Goal: Book appointment/travel/reservation

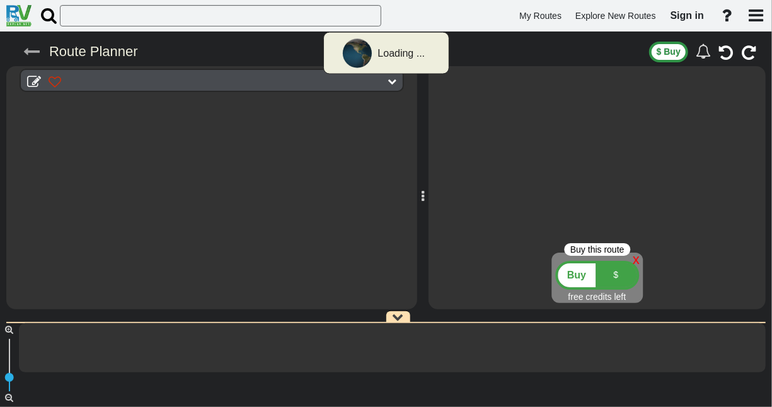
click at [35, 50] on icon at bounding box center [31, 51] width 16 height 16
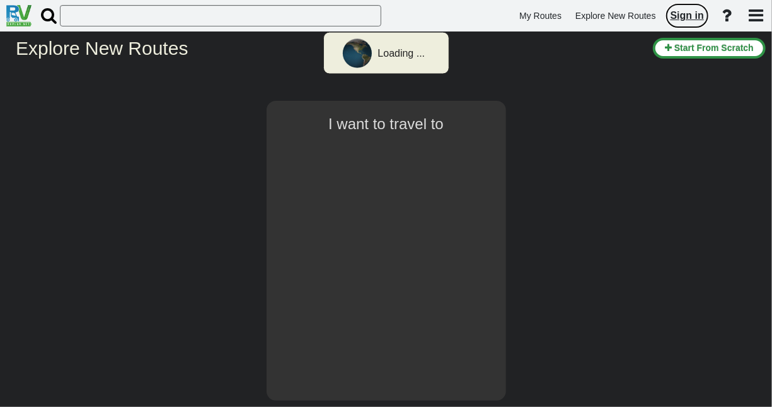
click at [683, 11] on span "Sign in" at bounding box center [686, 15] width 33 height 11
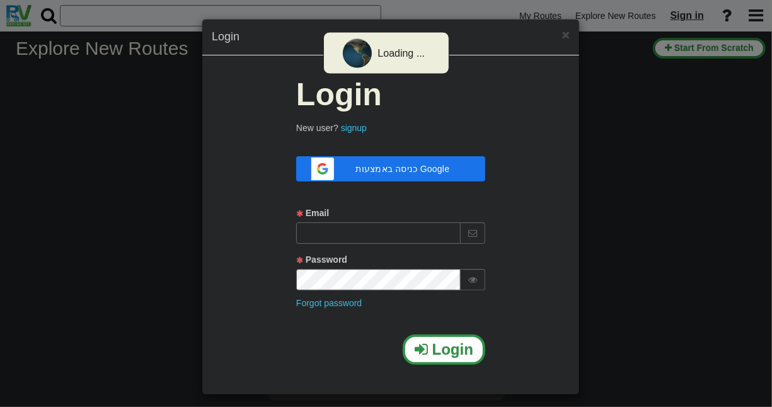
type input "[EMAIL_ADDRESS][DOMAIN_NAME]"
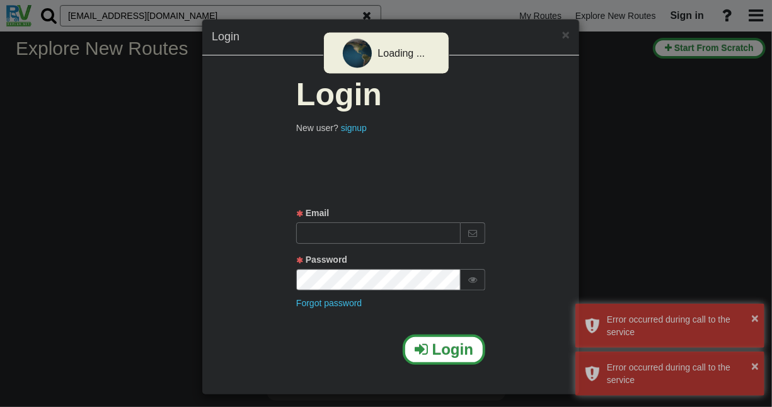
select select "number:2"
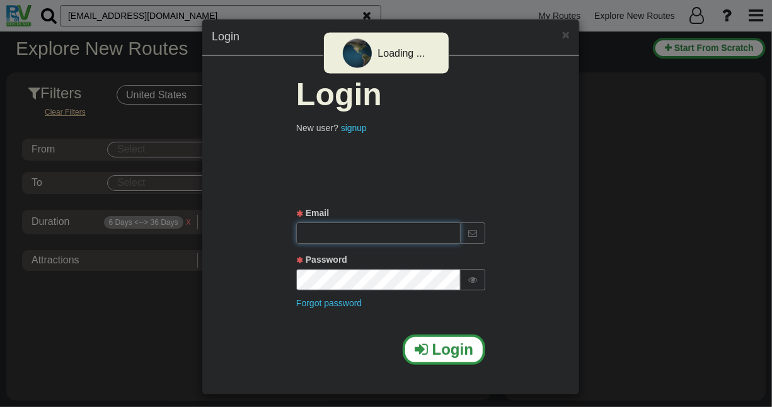
click at [371, 228] on input "text" at bounding box center [378, 232] width 164 height 21
click at [471, 278] on icon at bounding box center [472, 279] width 9 height 9
click at [401, 232] on input "text" at bounding box center [378, 232] width 164 height 21
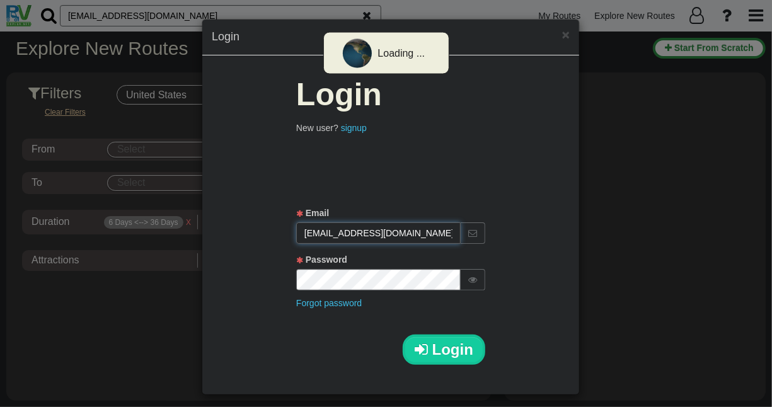
type input "[EMAIL_ADDRESS][DOMAIN_NAME]"
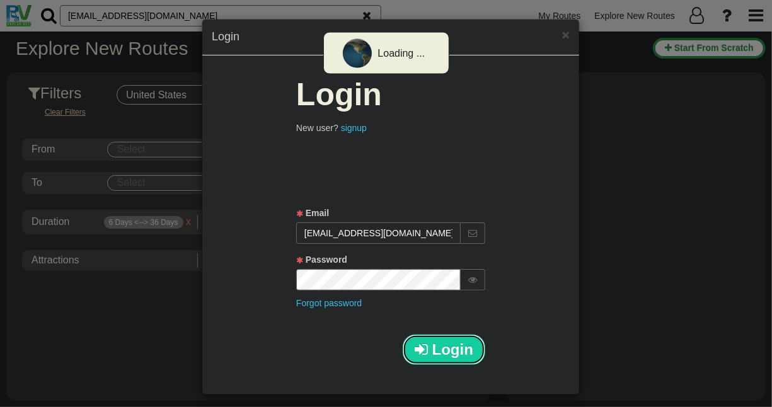
click at [443, 347] on span "Login" at bounding box center [452, 349] width 41 height 17
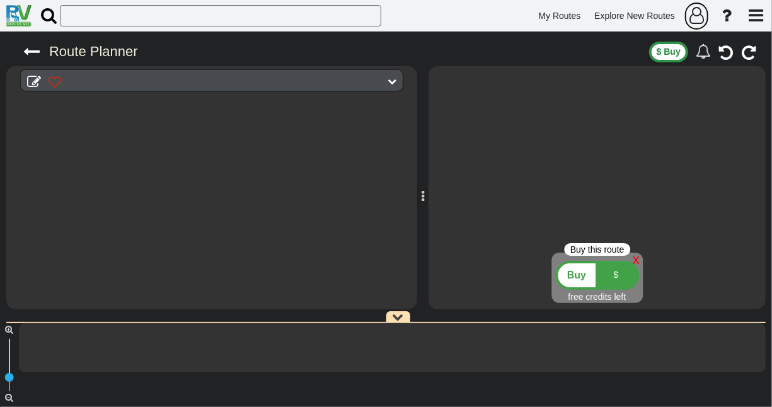
click at [695, 20] on icon "button" at bounding box center [696, 15] width 14 height 17
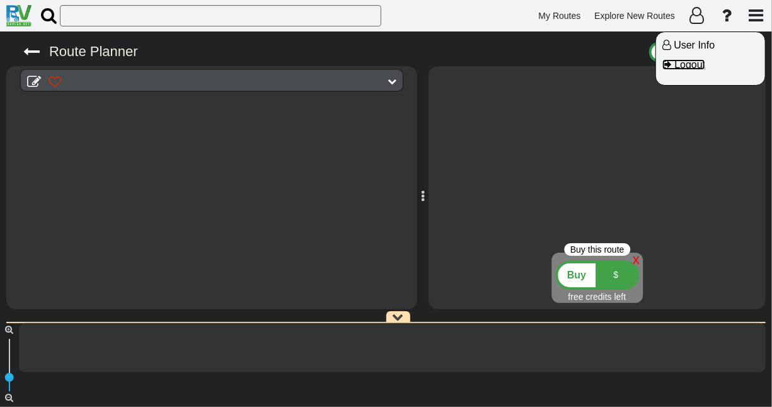
click at [685, 65] on span "Logout" at bounding box center [689, 64] width 31 height 11
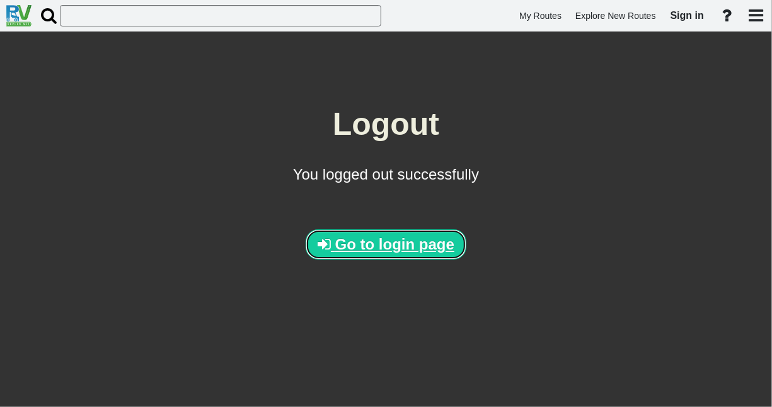
click at [386, 239] on span "Go to login page" at bounding box center [394, 244] width 119 height 17
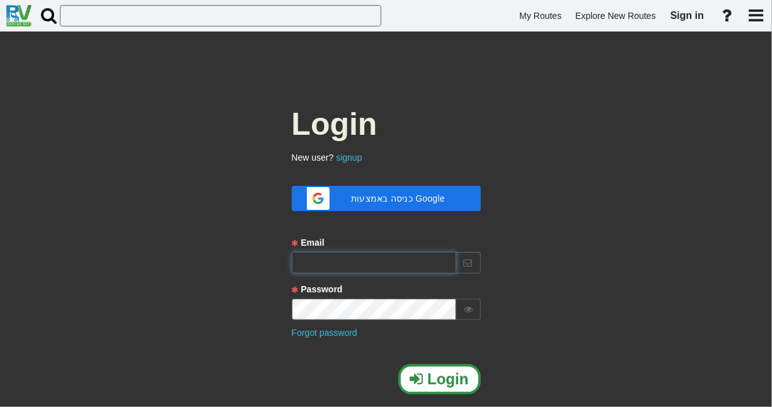
type input "[EMAIL_ADDRESS][DOMAIN_NAME]"
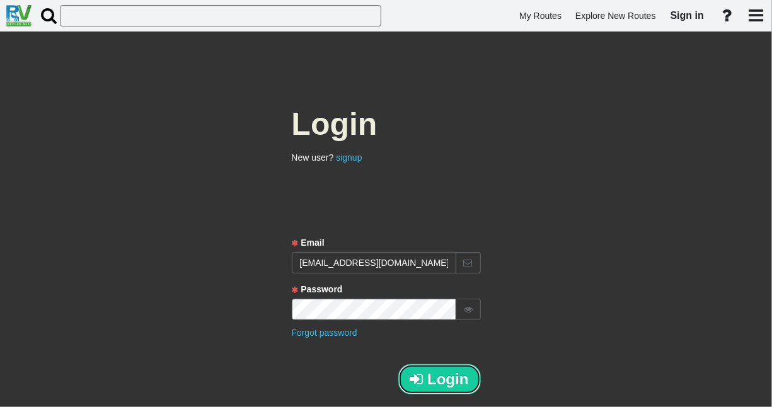
click at [445, 382] on span "Login" at bounding box center [447, 378] width 41 height 17
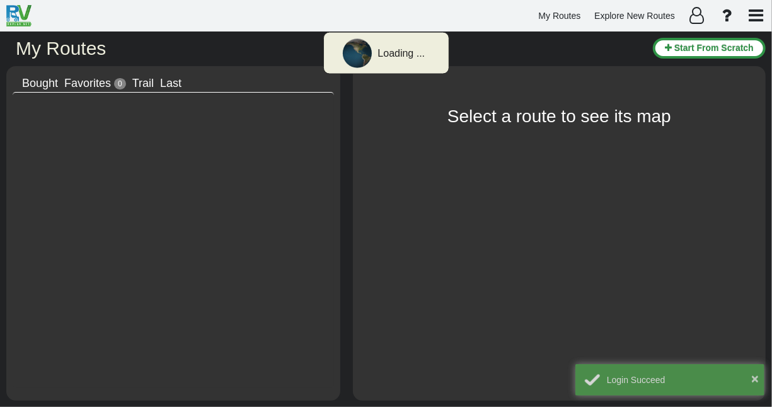
click at [169, 84] on span "Last" at bounding box center [170, 83] width 21 height 13
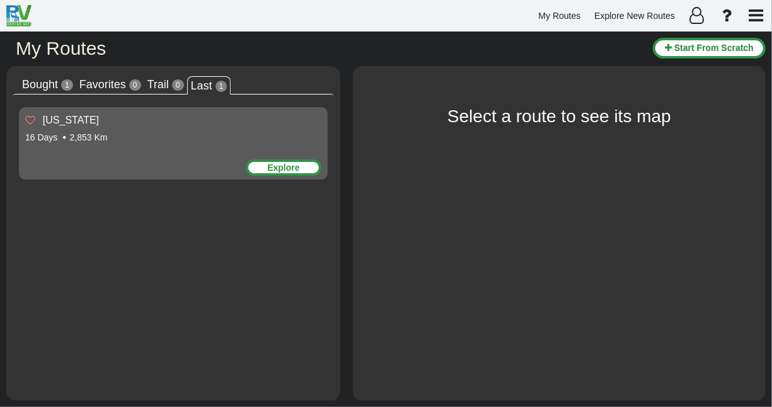
click at [280, 168] on div "Explore" at bounding box center [284, 167] width 76 height 16
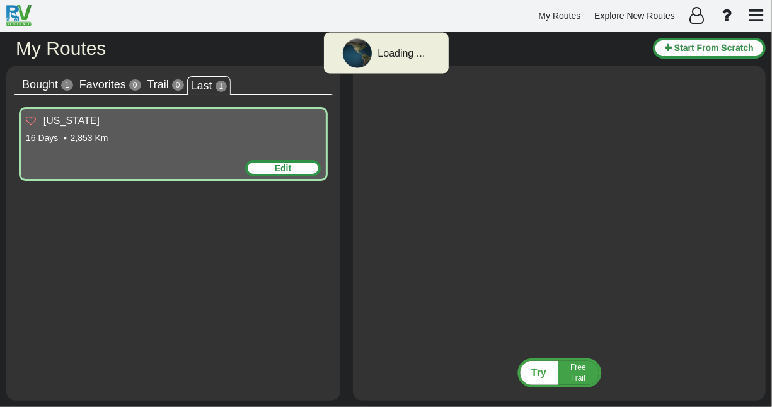
click at [296, 166] on div "Edit" at bounding box center [283, 168] width 76 height 16
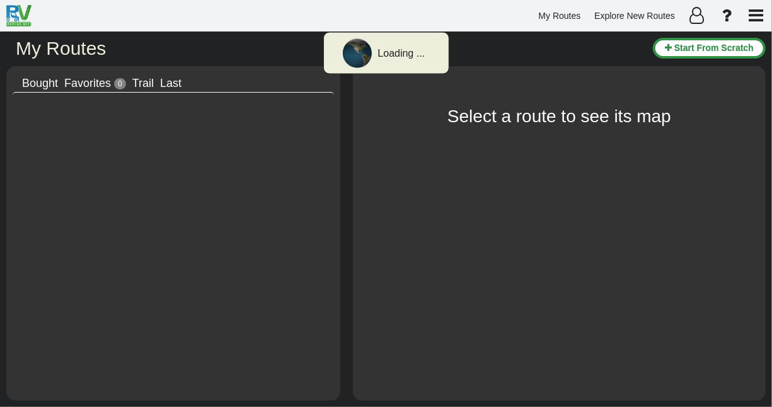
click at [170, 81] on span "Last" at bounding box center [170, 83] width 21 height 13
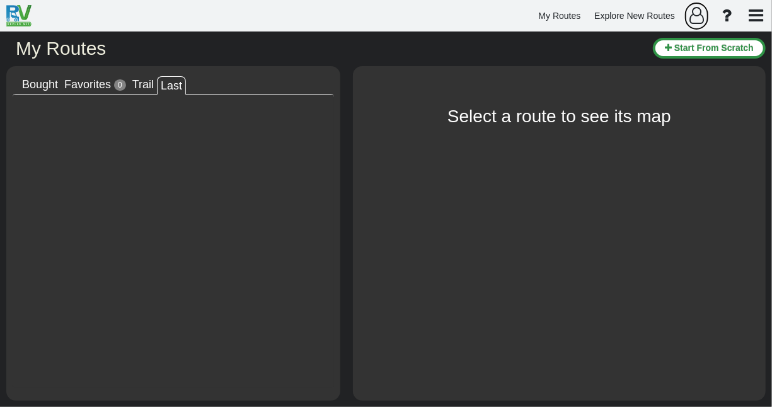
click at [700, 17] on icon "button" at bounding box center [696, 15] width 14 height 17
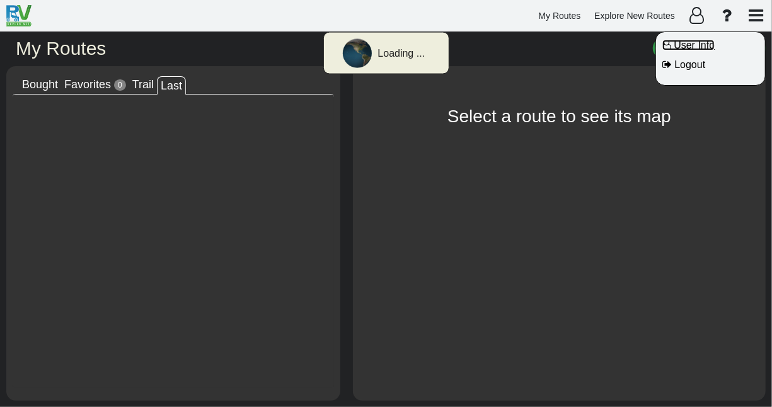
click at [687, 42] on span "User Info" at bounding box center [693, 45] width 41 height 11
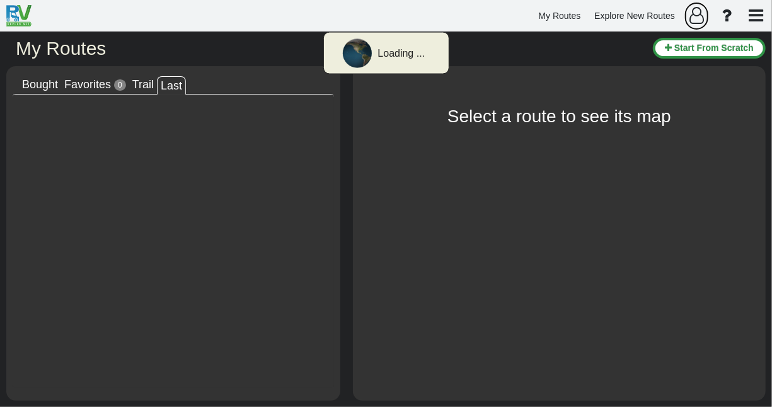
click at [697, 15] on icon "button" at bounding box center [696, 15] width 14 height 17
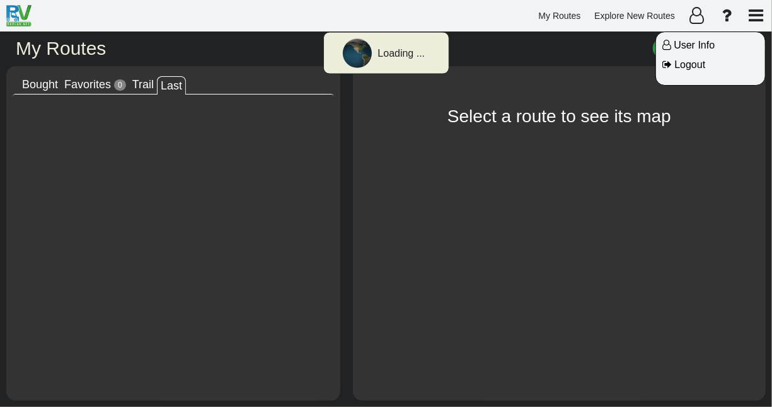
click at [760, 14] on div at bounding box center [386, 203] width 772 height 407
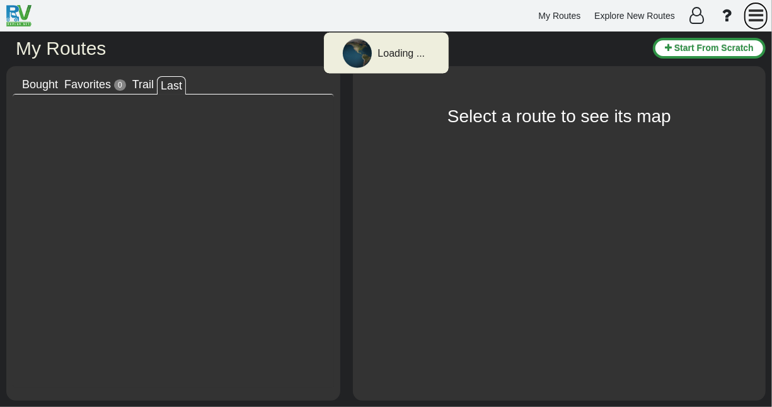
click at [760, 14] on icon "button" at bounding box center [755, 15] width 14 height 17
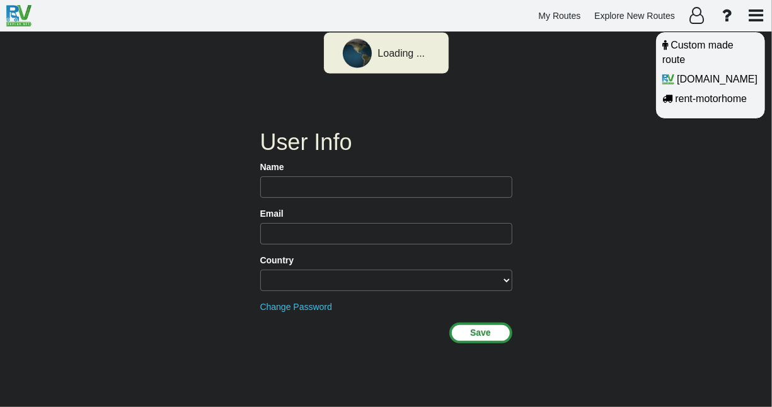
click at [413, 184] on div at bounding box center [386, 203] width 772 height 407
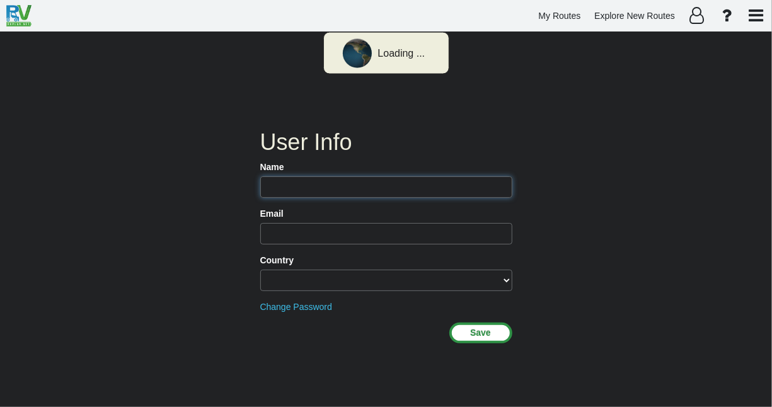
click at [413, 184] on input "text" at bounding box center [386, 186] width 252 height 21
click at [695, 13] on icon "button" at bounding box center [696, 15] width 14 height 17
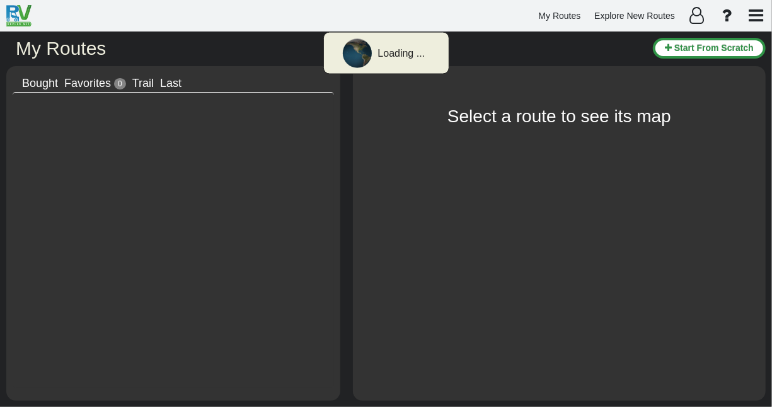
click at [172, 81] on span "Last" at bounding box center [170, 83] width 21 height 13
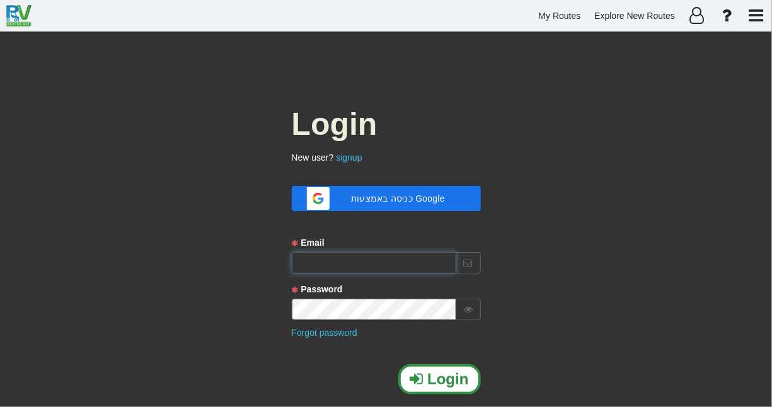
type input "[EMAIL_ADDRESS][DOMAIN_NAME]"
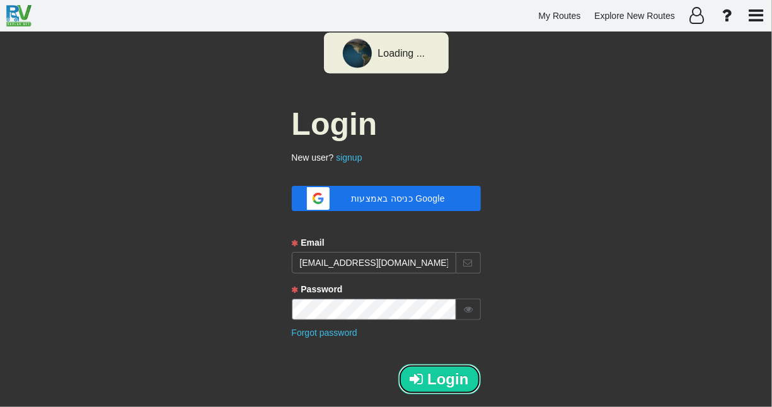
click at [447, 375] on span "Login" at bounding box center [447, 378] width 41 height 17
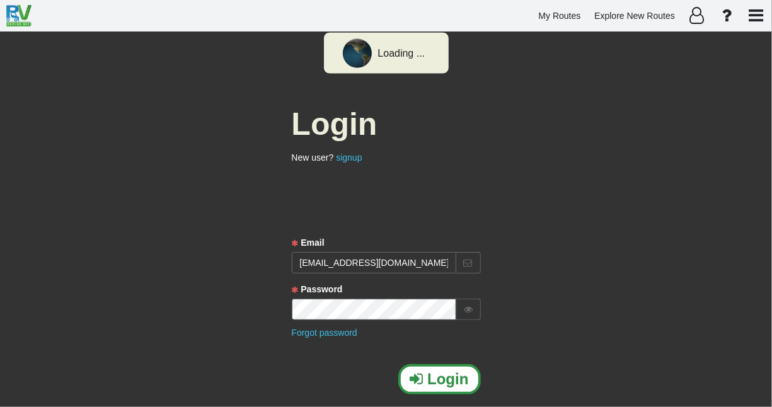
click at [466, 307] on icon at bounding box center [468, 309] width 9 height 9
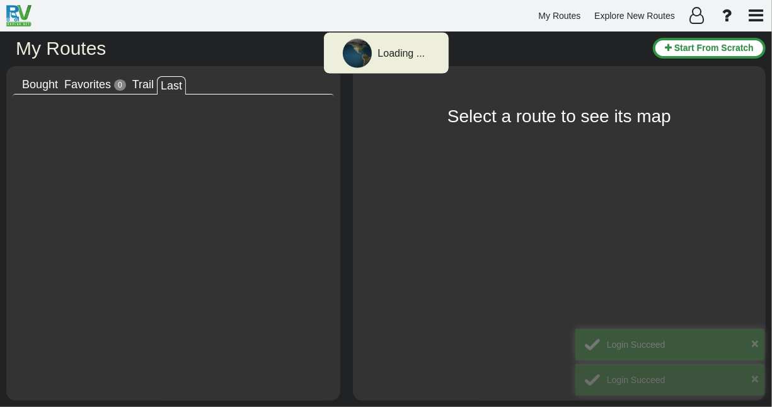
click at [168, 86] on span "Last" at bounding box center [171, 85] width 21 height 13
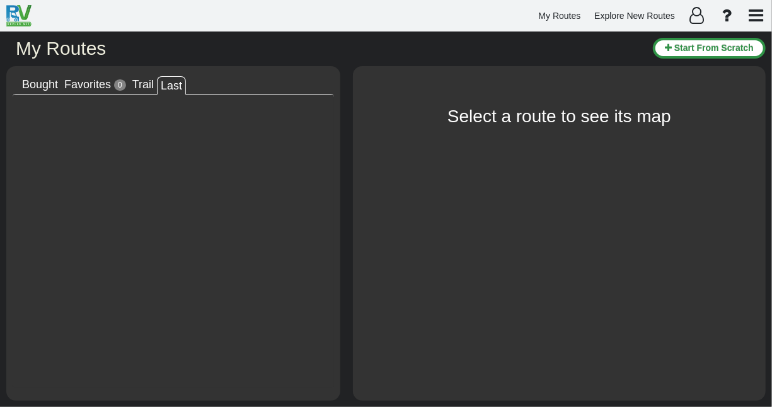
click at [168, 86] on span "Last" at bounding box center [171, 85] width 21 height 13
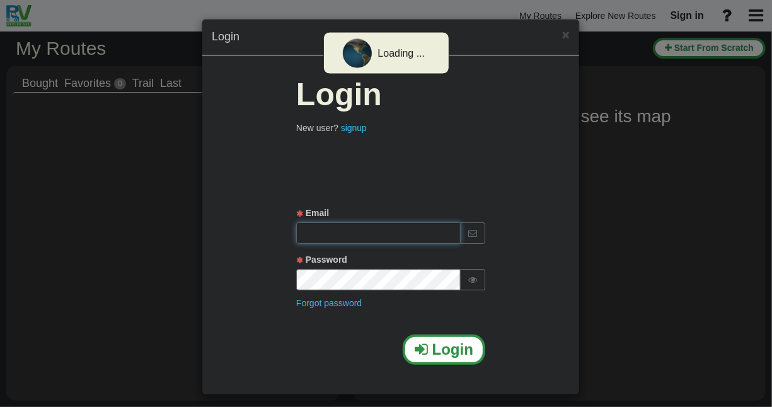
click at [421, 234] on input "text" at bounding box center [378, 232] width 164 height 21
click at [384, 229] on input "text" at bounding box center [378, 232] width 164 height 21
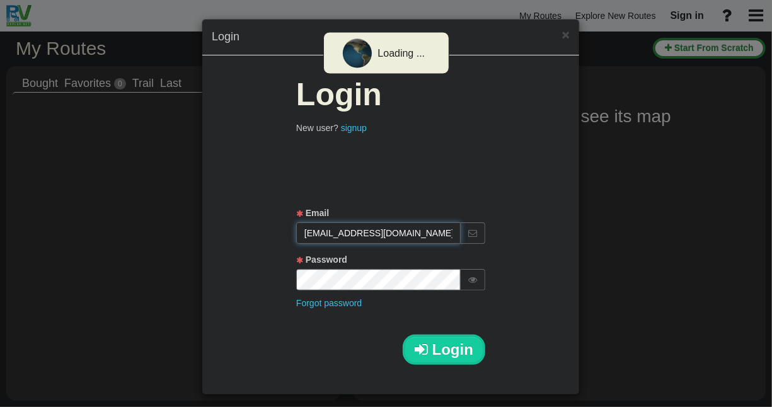
type input "[EMAIL_ADDRESS][DOMAIN_NAME]"
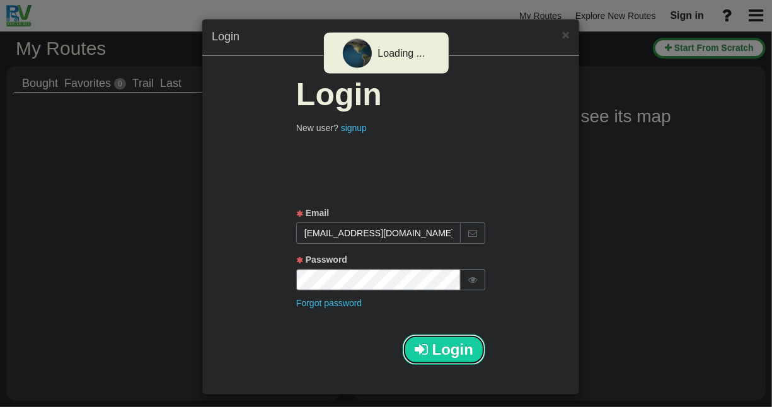
click at [445, 349] on span "Login" at bounding box center [452, 349] width 41 height 17
click at [444, 345] on span "Login" at bounding box center [452, 349] width 41 height 17
click at [472, 276] on icon at bounding box center [472, 279] width 9 height 9
click at [562, 37] on span "×" at bounding box center [566, 34] width 8 height 14
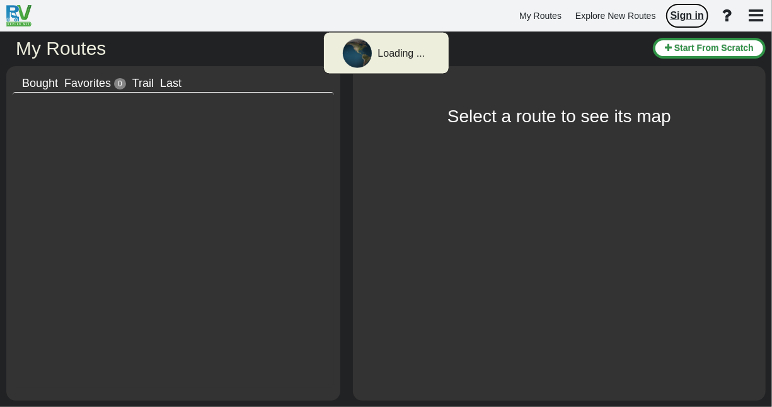
click at [683, 18] on span "Sign in" at bounding box center [686, 15] width 33 height 11
click at [171, 84] on span "Last" at bounding box center [170, 83] width 21 height 13
click at [695, 18] on span "Sign in" at bounding box center [686, 15] width 33 height 11
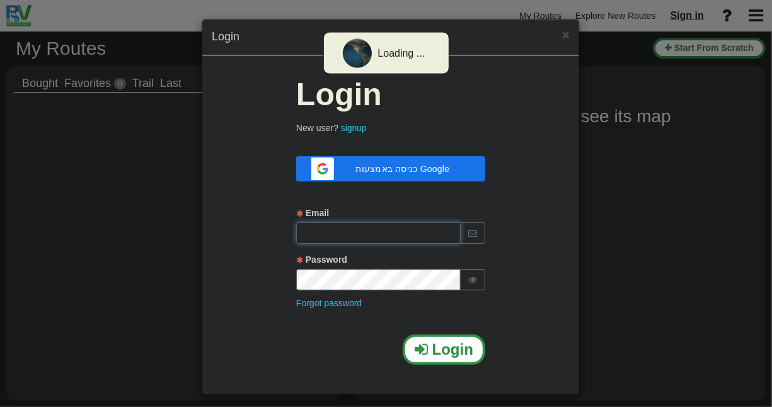
type input "[EMAIL_ADDRESS][DOMAIN_NAME]"
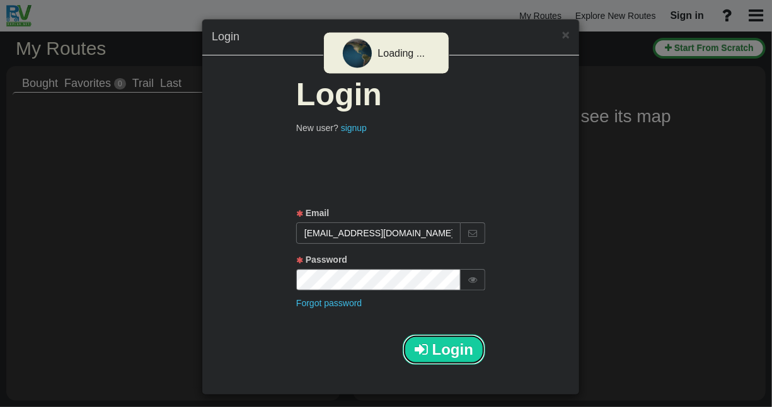
click at [434, 348] on span "Login" at bounding box center [452, 349] width 41 height 17
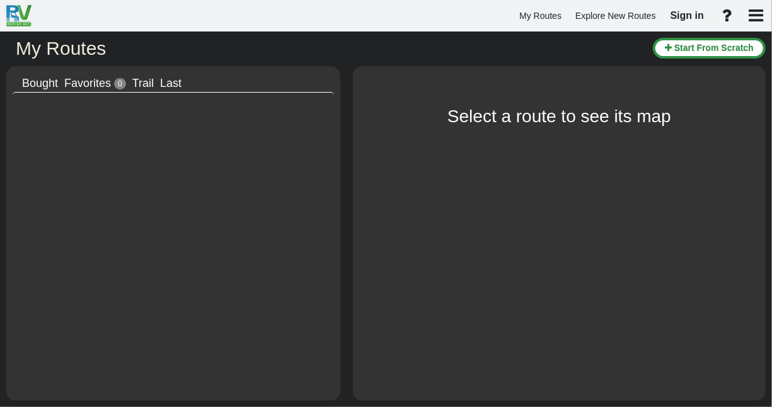
click at [459, 168] on div "Select a route to see its map Try Free Trail Km Next" at bounding box center [559, 230] width 400 height 316
click at [688, 19] on span "Sign in" at bounding box center [686, 15] width 33 height 11
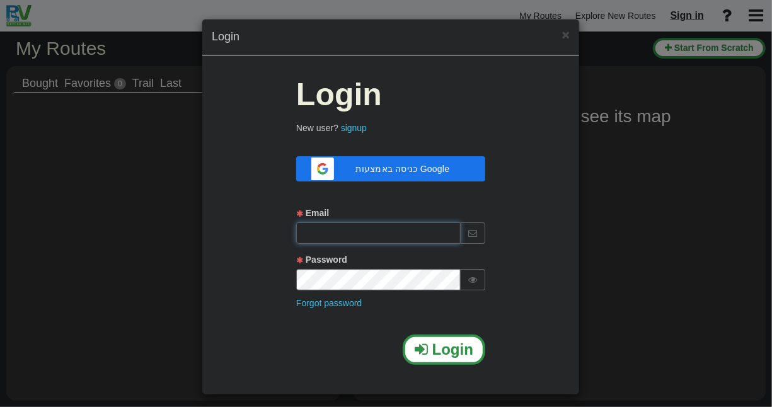
type input "[EMAIL_ADDRESS][DOMAIN_NAME]"
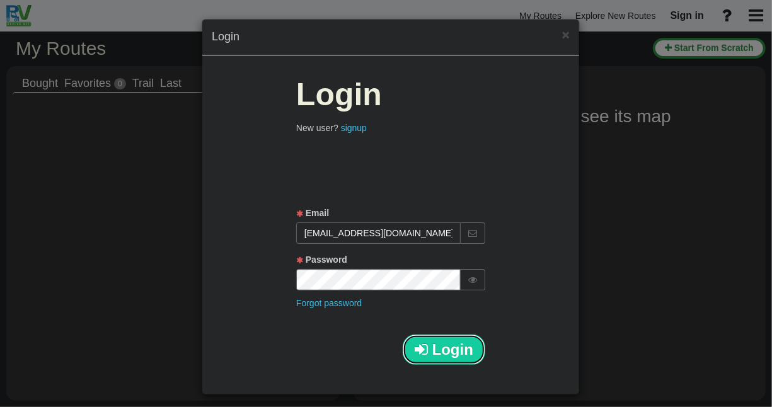
click at [435, 352] on span "Login" at bounding box center [452, 349] width 41 height 17
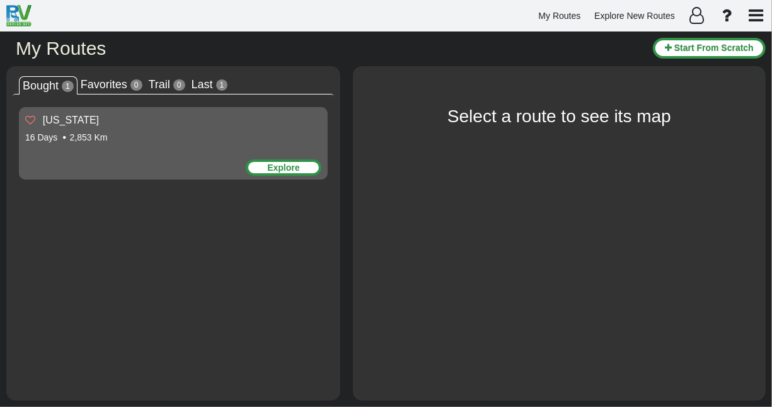
click at [285, 160] on div "Explore" at bounding box center [284, 167] width 76 height 16
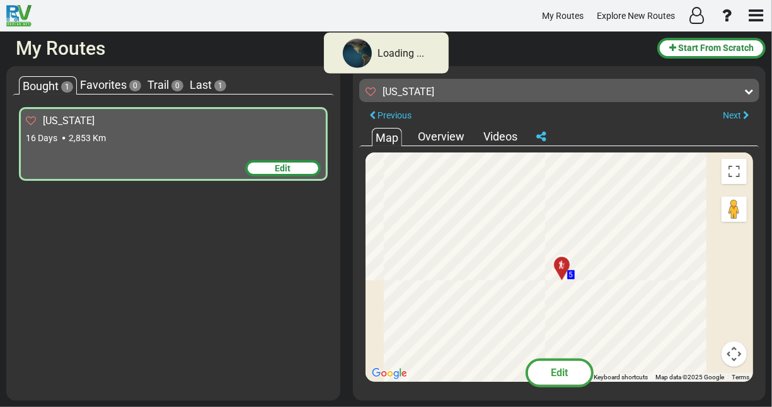
click at [285, 168] on span "Edit" at bounding box center [283, 168] width 16 height 10
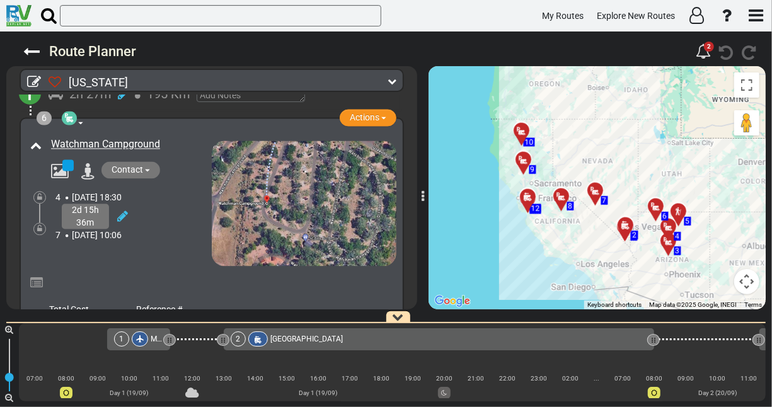
scroll to position [1217, 0]
click at [149, 170] on span "button" at bounding box center [147, 171] width 5 height 3
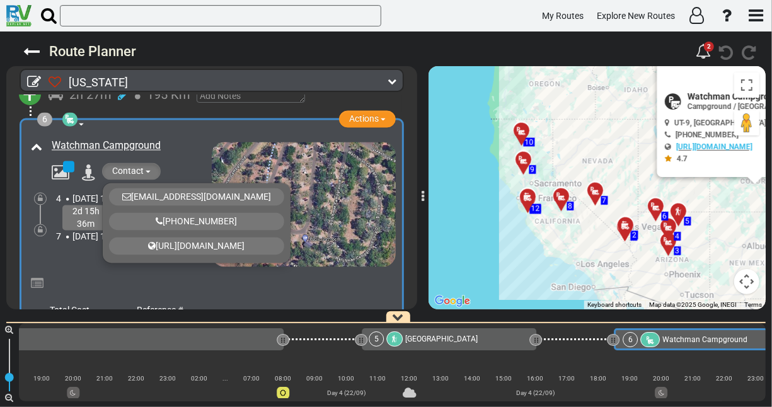
scroll to position [0, 1890]
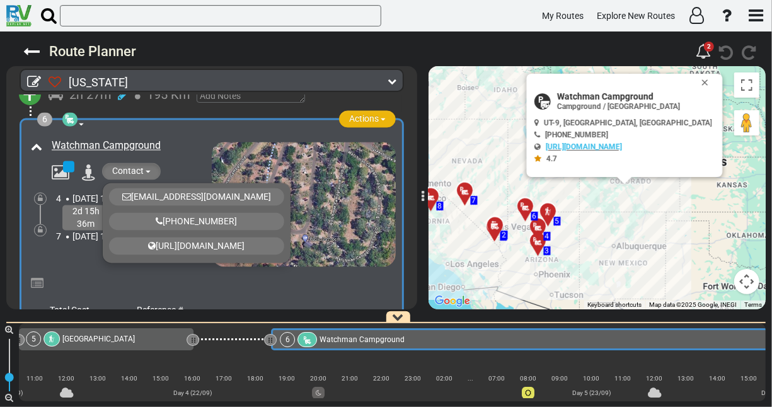
click at [380, 118] on span "button" at bounding box center [382, 119] width 5 height 3
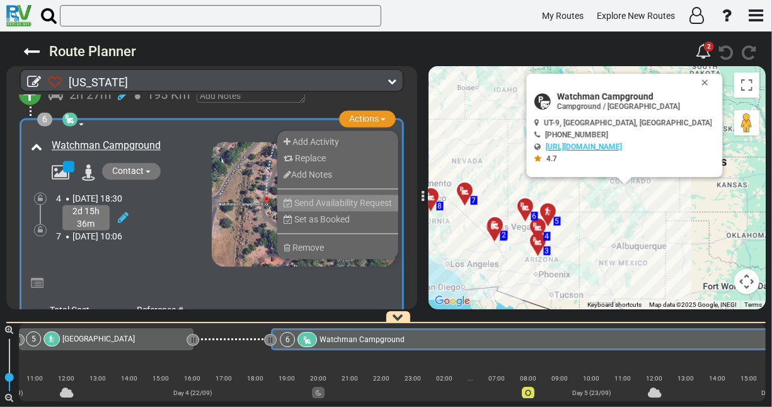
click at [321, 198] on span "Send Availability Request" at bounding box center [343, 203] width 98 height 10
select select "number:2"
select select "number:0"
select select "number:1"
type input "9"
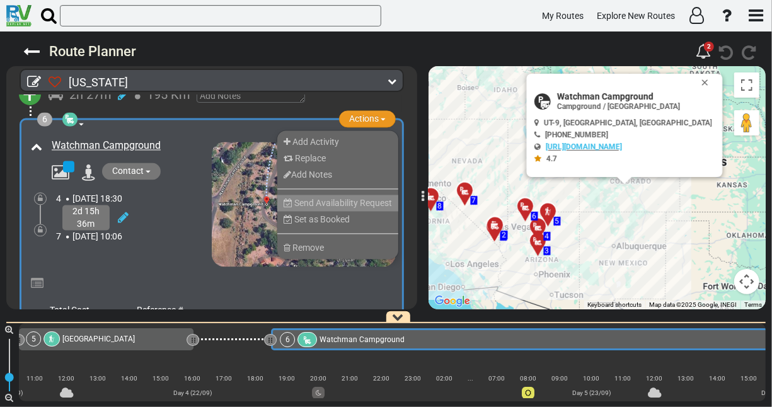
select select "boolean:false"
select select "number:2"
checkbox input "true"
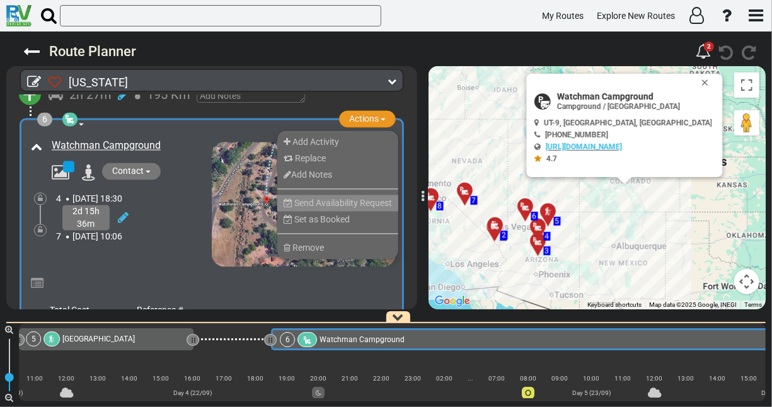
select select
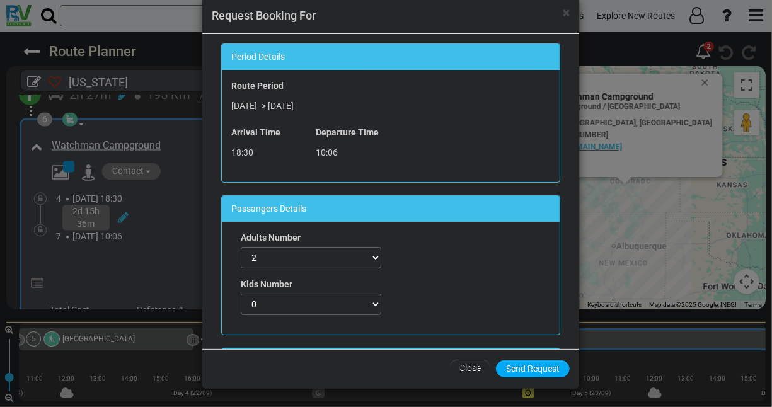
scroll to position [21, 0]
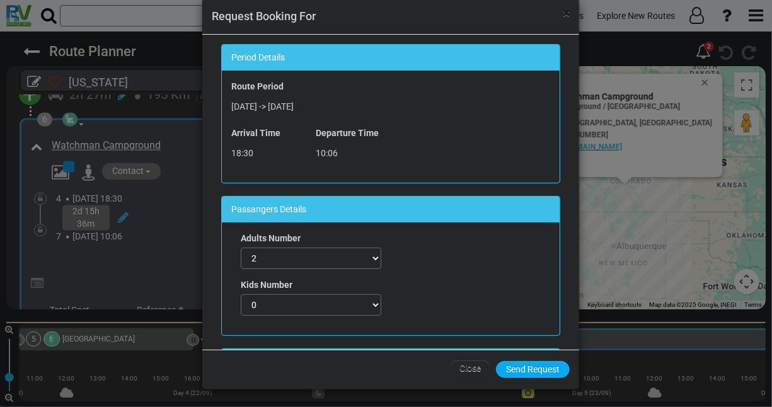
click at [564, 14] on span "×" at bounding box center [565, 13] width 7 height 15
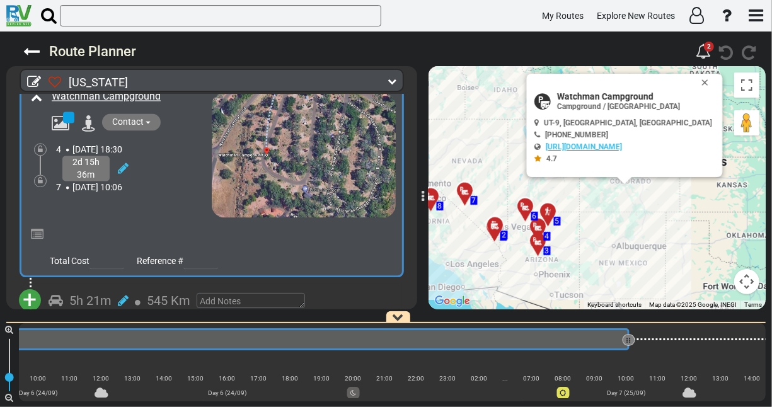
scroll to position [0, 3154]
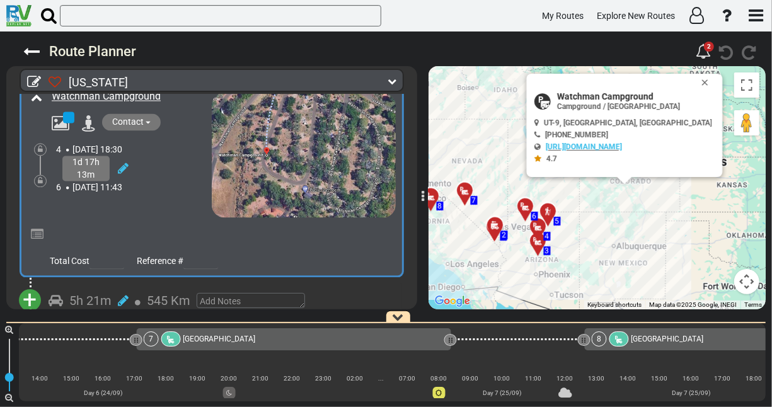
drag, startPoint x: 505, startPoint y: 339, endPoint x: -32, endPoint y: 337, distance: 536.7
click at [0, 337] on html "My Routes Explore New Routes × Name" at bounding box center [386, 203] width 772 height 407
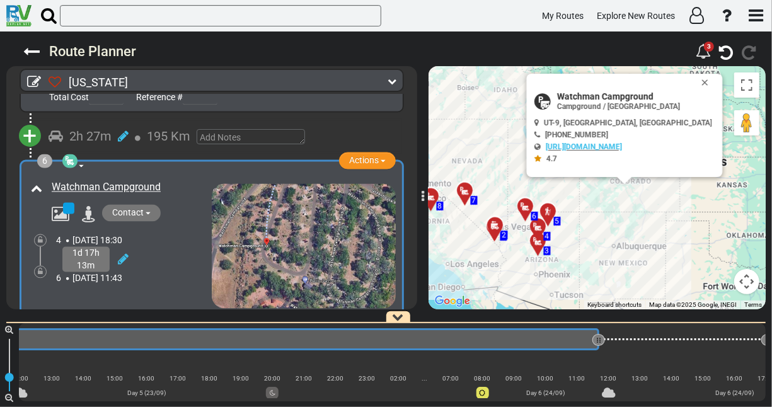
scroll to position [0, 2526]
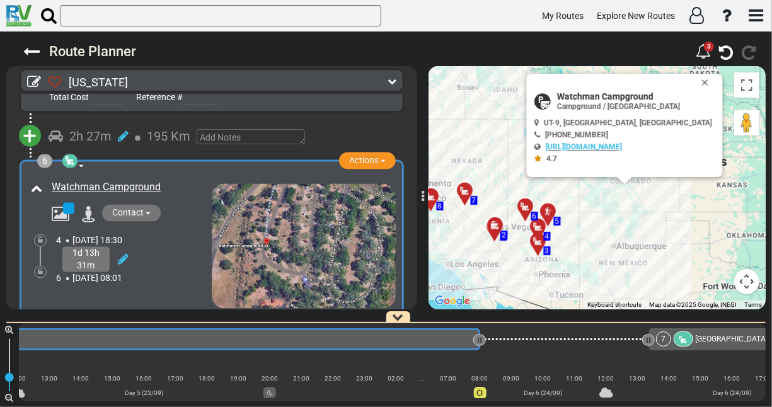
drag, startPoint x: 595, startPoint y: 338, endPoint x: 479, endPoint y: 343, distance: 116.7
click at [479, 343] on div at bounding box center [479, 340] width 4 height 12
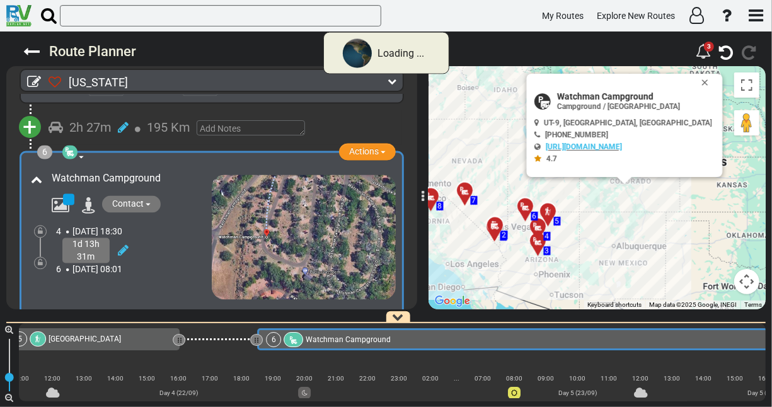
scroll to position [1185, 0]
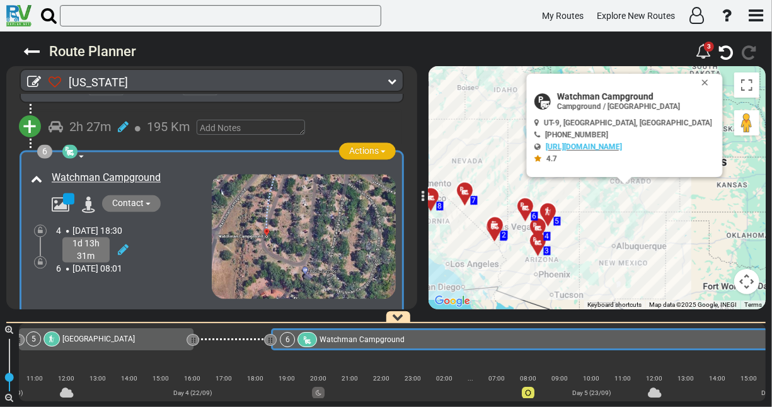
click at [381, 144] on button "Actions" at bounding box center [367, 151] width 57 height 17
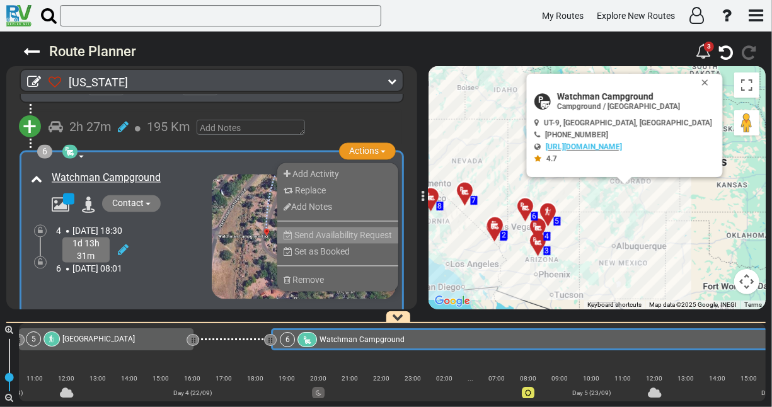
click at [327, 231] on span "Send Availability Request" at bounding box center [343, 236] width 98 height 10
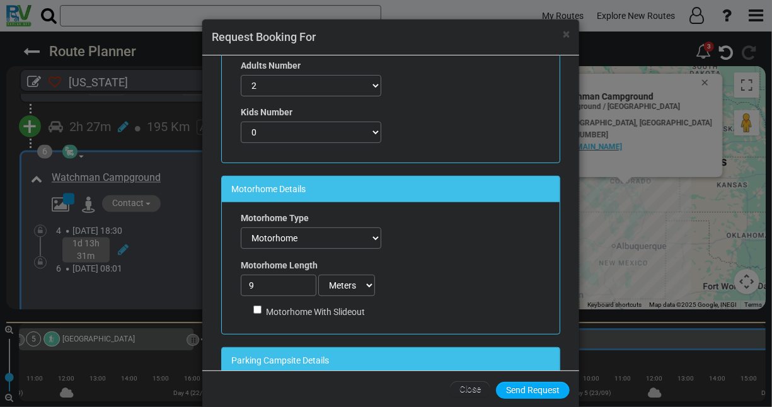
scroll to position [193, 0]
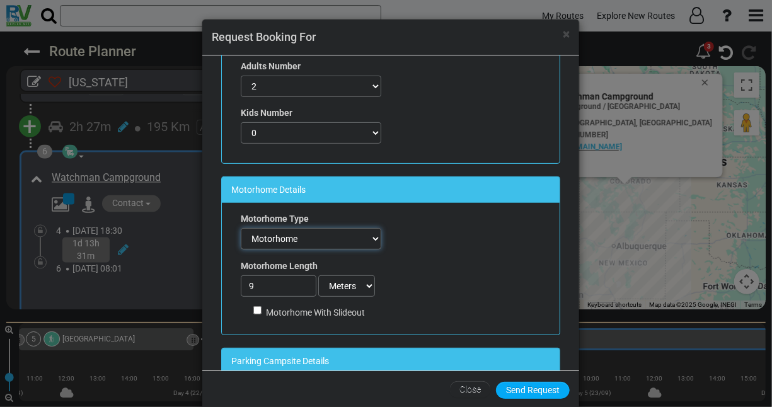
click at [370, 237] on select "Automobile FifthWheel Fold-Down Motorhome Motorhome + Tent Motorhome Towing Oth…" at bounding box center [311, 238] width 140 height 21
click at [366, 283] on select "Feets Meters" at bounding box center [346, 285] width 57 height 21
select select "boolean:true"
click at [318, 275] on select "Feets Meters" at bounding box center [346, 285] width 57 height 21
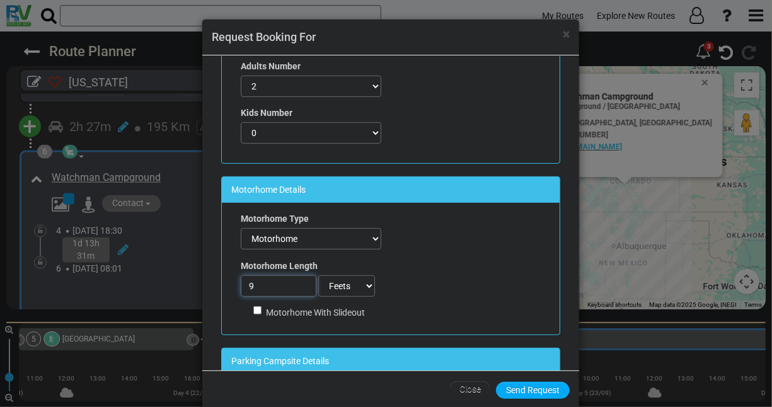
click at [250, 282] on input "9" at bounding box center [279, 285] width 76 height 21
click at [248, 280] on input "9" at bounding box center [279, 285] width 76 height 21
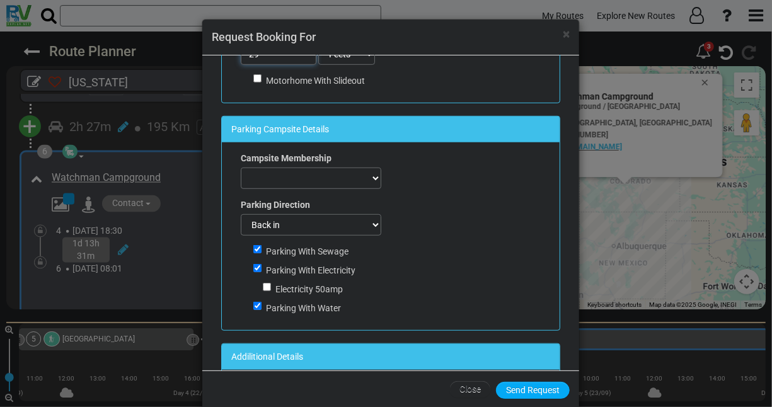
scroll to position [425, 0]
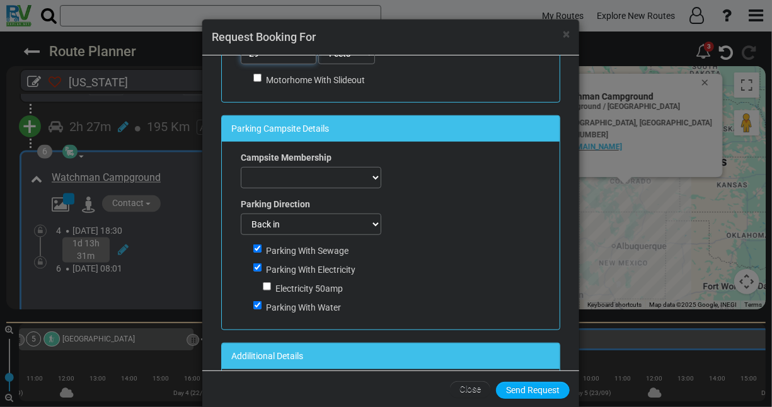
type input "29"
click at [370, 173] on select "ACSI Adventure Outdoor Recreation All Campgrounds For Less Best Holiday Trav-L-…" at bounding box center [311, 177] width 140 height 21
click at [371, 222] on select "Back in Doesn't matter Pull Through" at bounding box center [311, 224] width 140 height 21
select select "number:3"
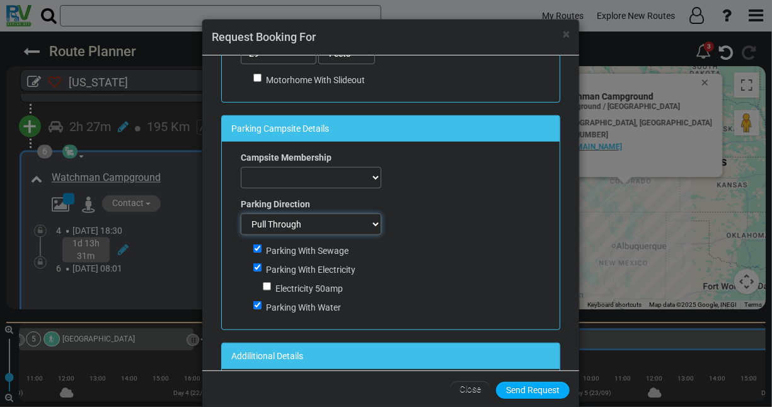
click at [241, 214] on select "Back in Doesn't matter Pull Through" at bounding box center [311, 224] width 140 height 21
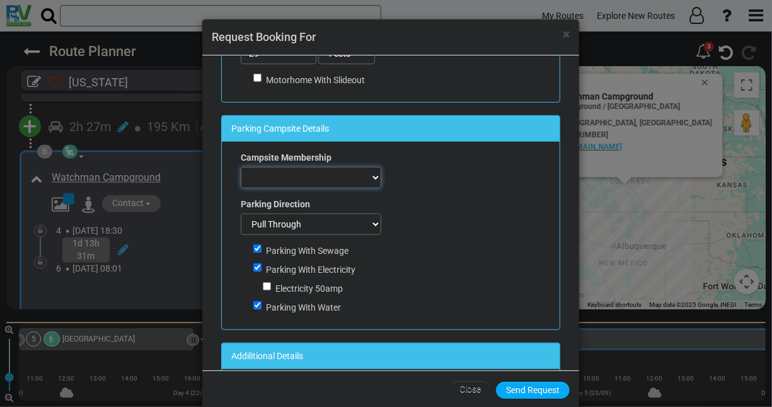
click at [370, 169] on select "ACSI Adventure Outdoor Recreation All Campgrounds For Less Best Holiday Trav-L-…" at bounding box center [311, 177] width 140 height 21
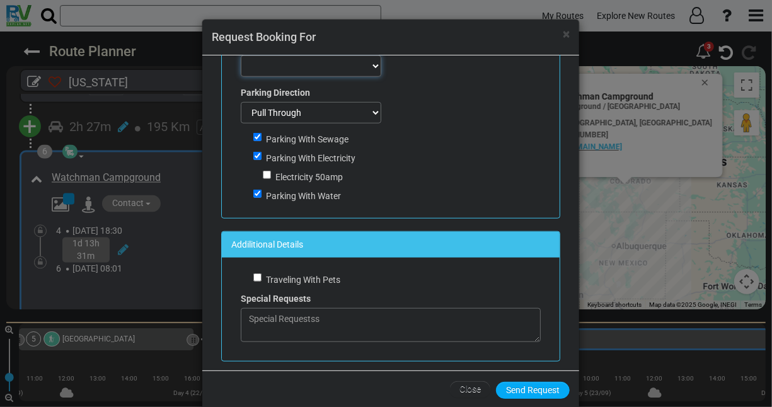
scroll to position [537, 0]
click at [514, 385] on button "Send Request" at bounding box center [533, 390] width 74 height 17
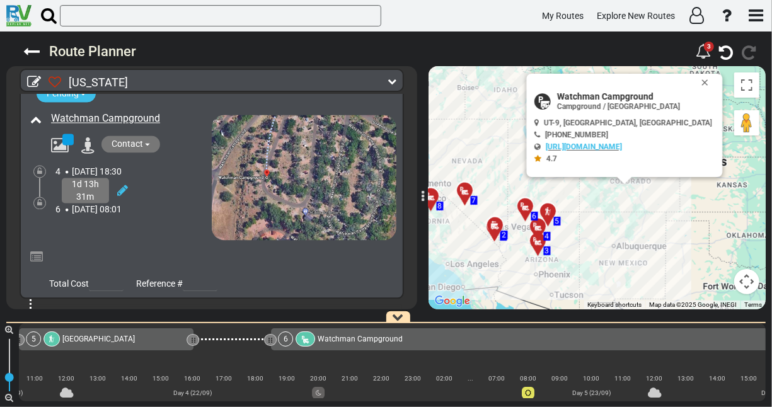
scroll to position [1264, 0]
click at [120, 113] on link "Watchman Campground" at bounding box center [105, 119] width 109 height 12
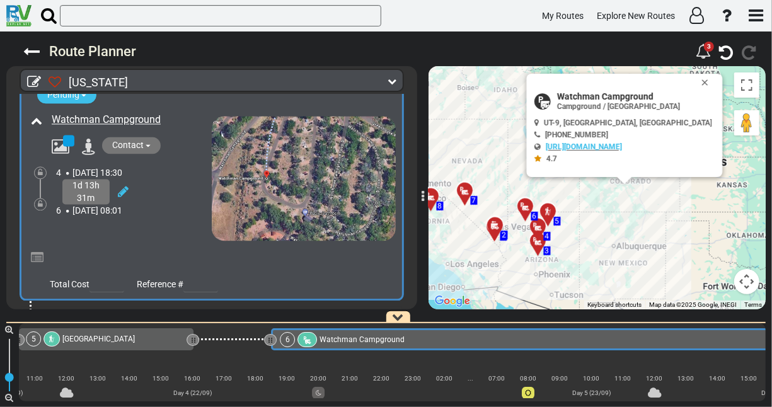
click at [154, 248] on div at bounding box center [221, 259] width 349 height 22
click at [190, 221] on div "Watchman Campground" at bounding box center [120, 175] width 184 height 131
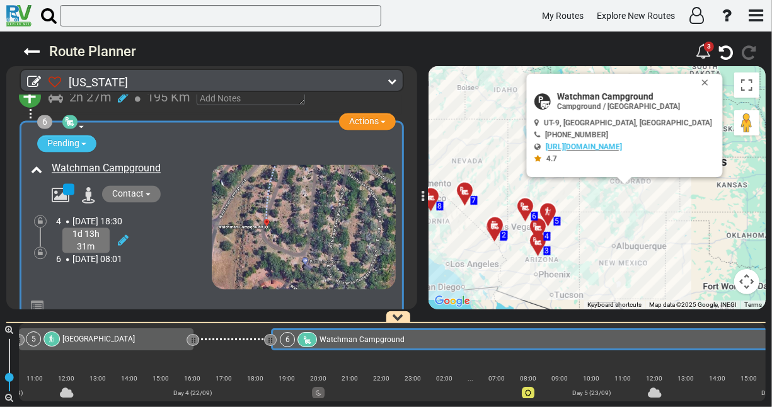
scroll to position [1212, 0]
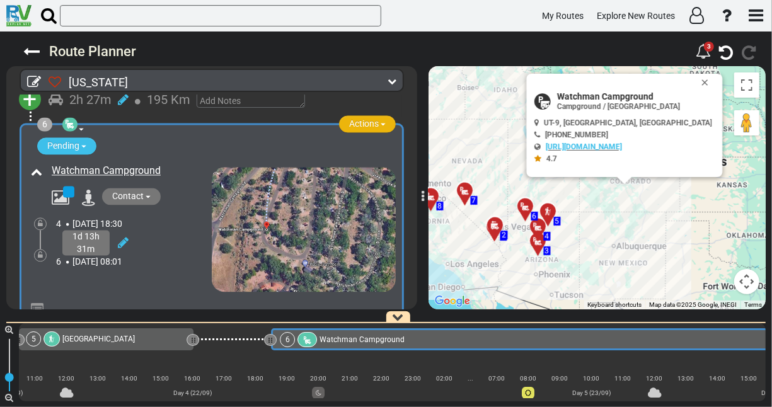
click at [380, 123] on span "button" at bounding box center [382, 124] width 5 height 3
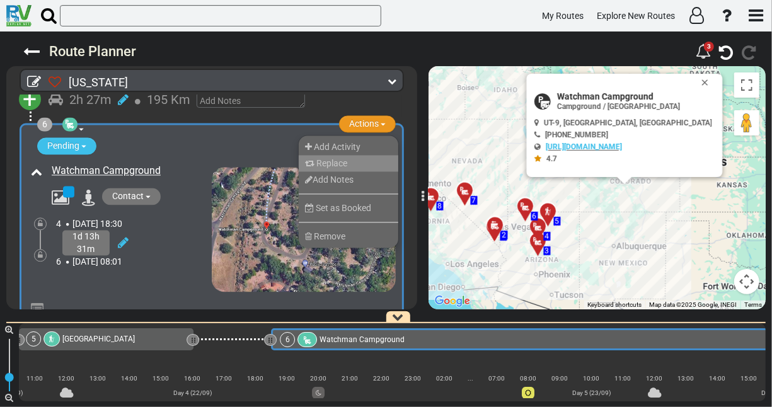
click at [336, 159] on span "Replace" at bounding box center [331, 164] width 31 height 10
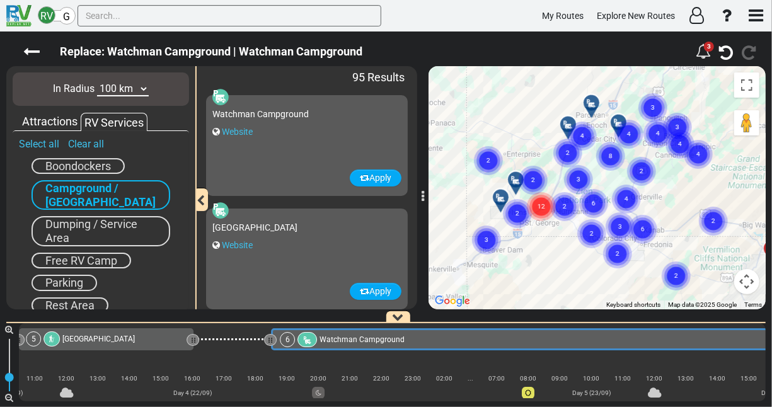
click at [596, 203] on circle "Cluster of 6 markers" at bounding box center [593, 203] width 29 height 29
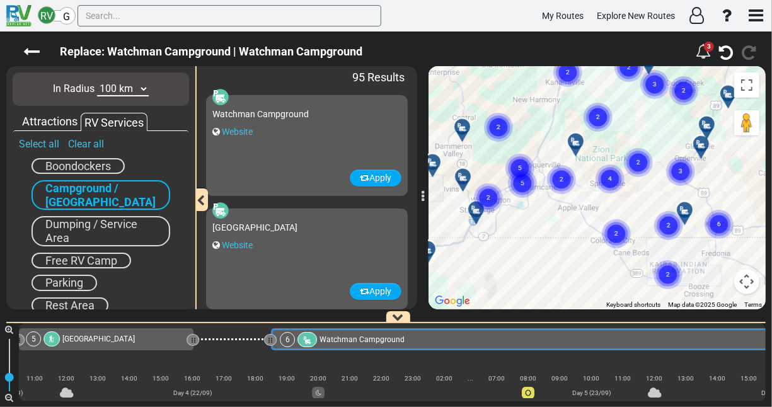
click at [576, 141] on div at bounding box center [579, 147] width 21 height 20
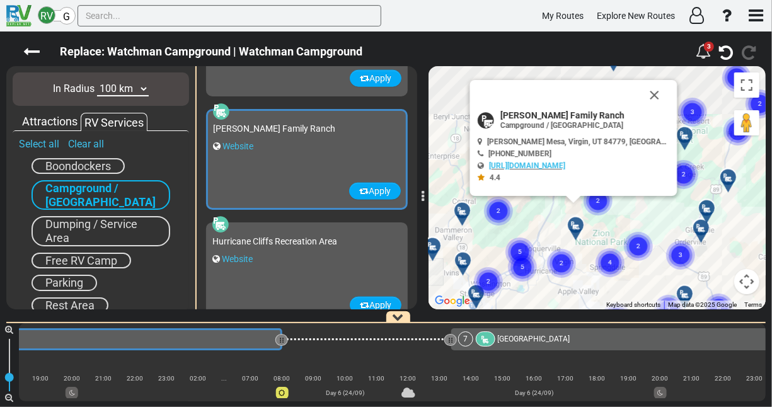
scroll to position [791, 0]
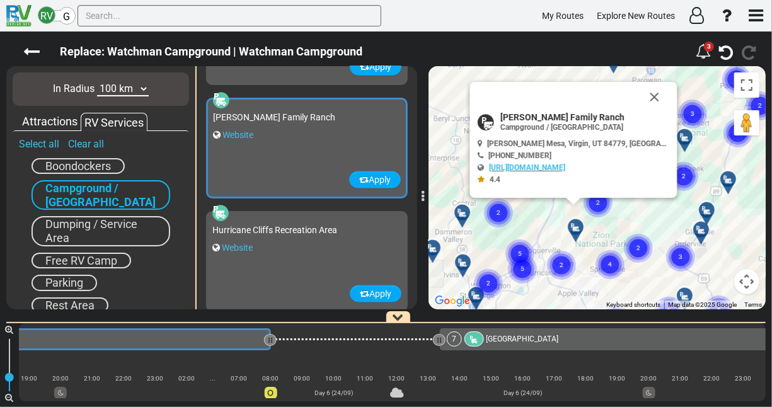
click at [598, 202] on text "2" at bounding box center [598, 202] width 4 height 8
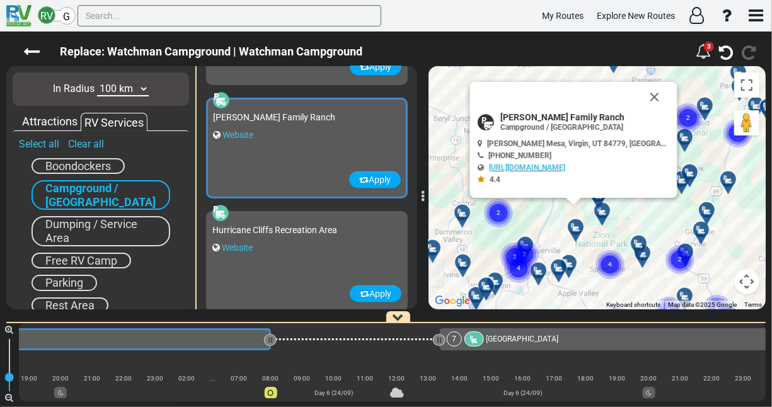
click at [638, 241] on icon at bounding box center [638, 244] width 13 height 10
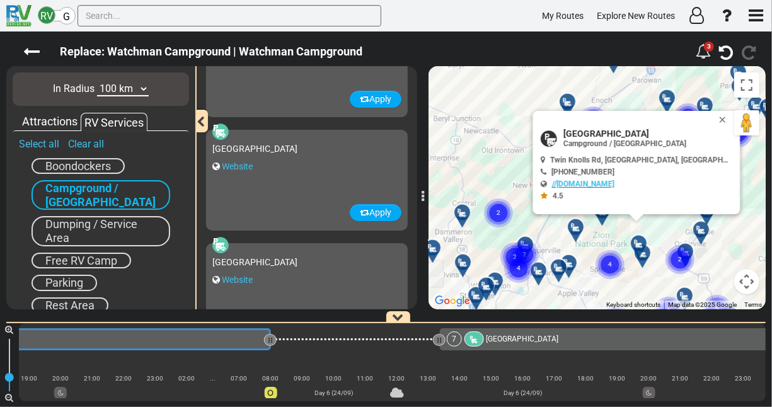
scroll to position [78, 0]
click at [299, 186] on div "Zion Canyon Campground and RV Resort Website" at bounding box center [306, 171] width 189 height 68
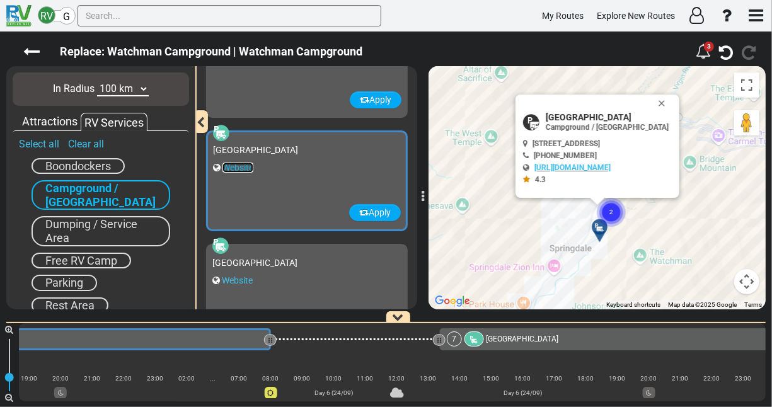
click at [243, 168] on link "Website" at bounding box center [237, 168] width 31 height 10
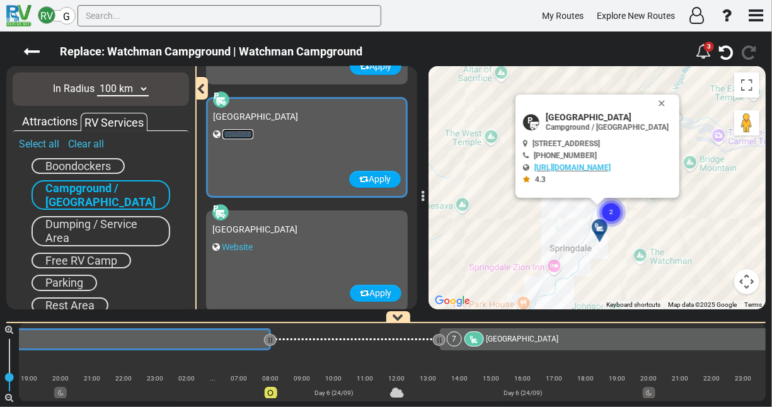
scroll to position [116, 0]
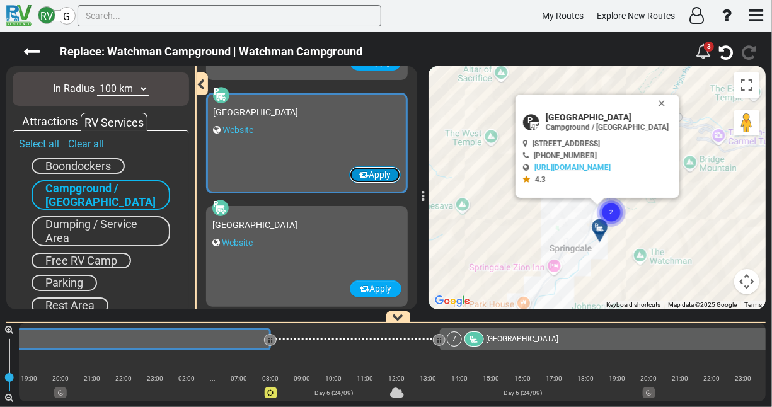
click at [375, 175] on button "Apply" at bounding box center [375, 174] width 52 height 17
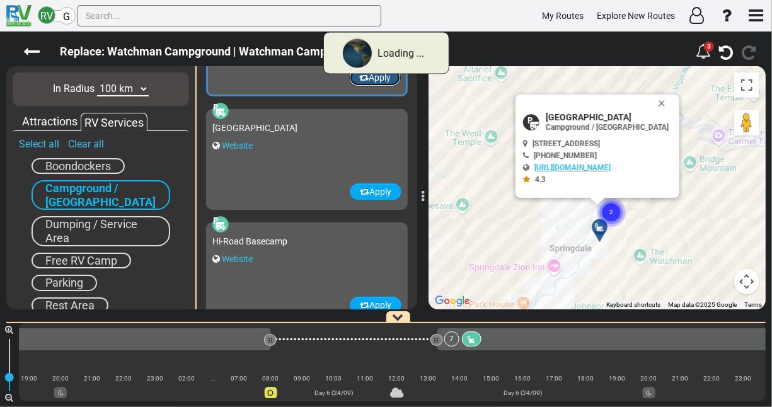
scroll to position [214, 0]
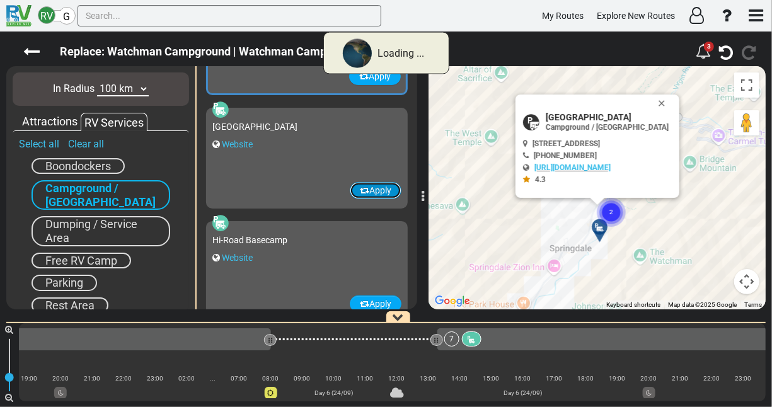
click at [370, 197] on button "Apply" at bounding box center [376, 190] width 52 height 17
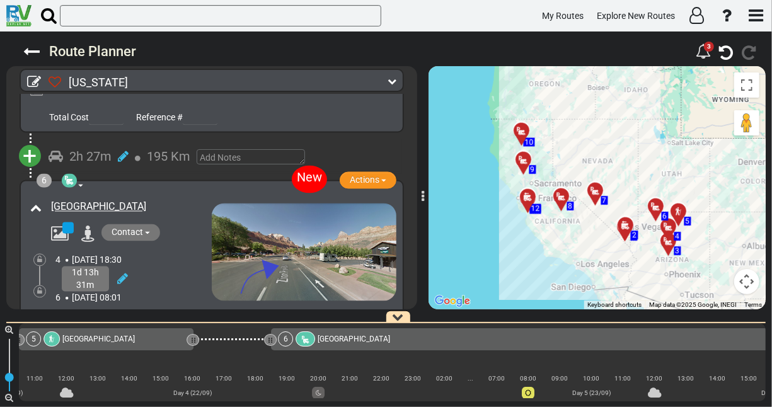
scroll to position [1170, 0]
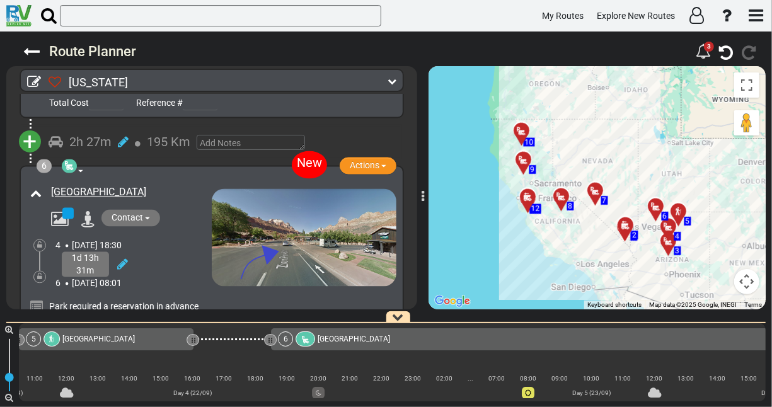
click at [81, 170] on span at bounding box center [80, 171] width 5 height 3
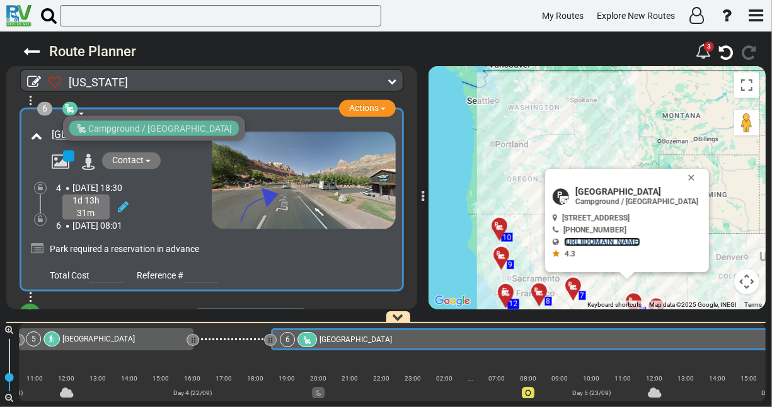
scroll to position [1227, 0]
click at [189, 208] on div "1d 13h 31m" at bounding box center [134, 207] width 156 height 25
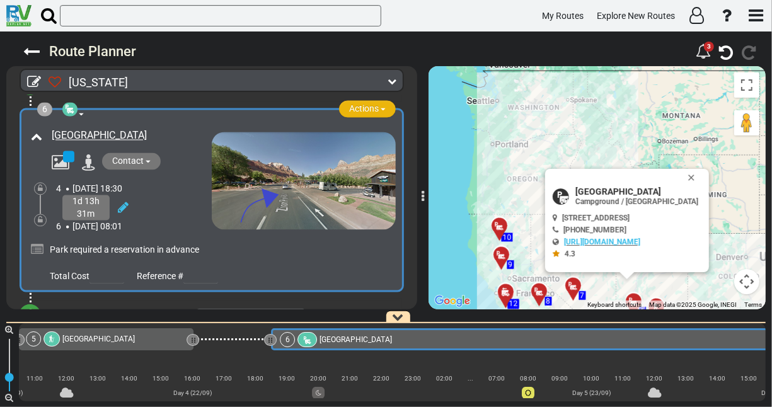
click at [380, 105] on button "Actions" at bounding box center [367, 109] width 57 height 17
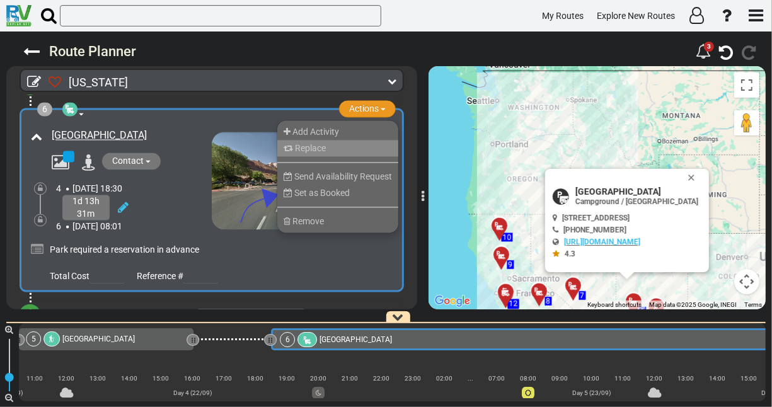
click at [301, 144] on span "Replace" at bounding box center [310, 149] width 31 height 10
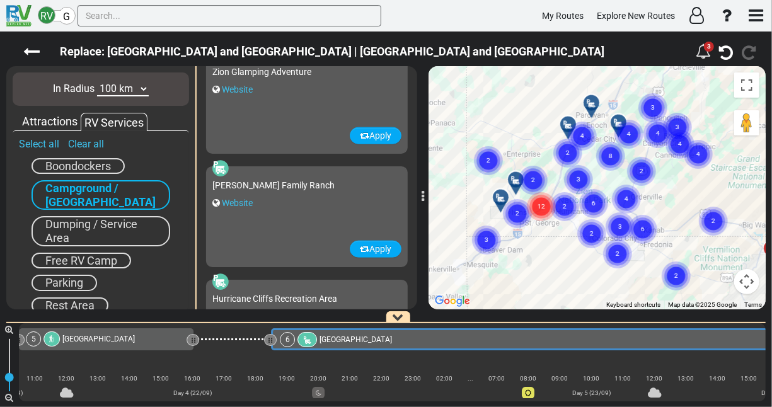
scroll to position [722, 0]
drag, startPoint x: 314, startPoint y: 187, endPoint x: 210, endPoint y: 184, distance: 104.0
click at [210, 184] on div "Zion Wright Family Ranch Website" at bounding box center [307, 217] width 202 height 101
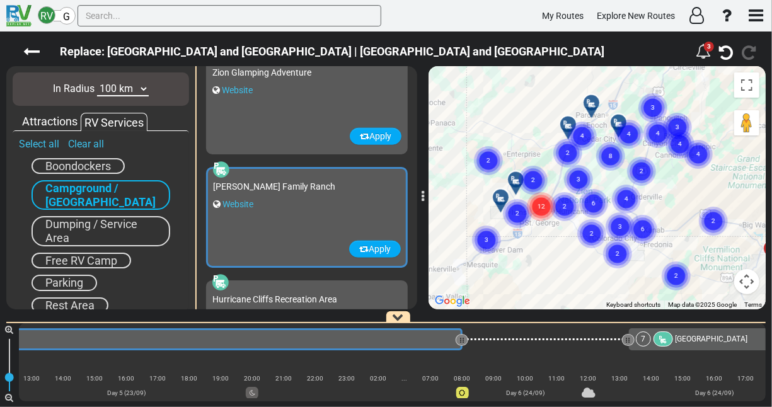
scroll to position [0, 2735]
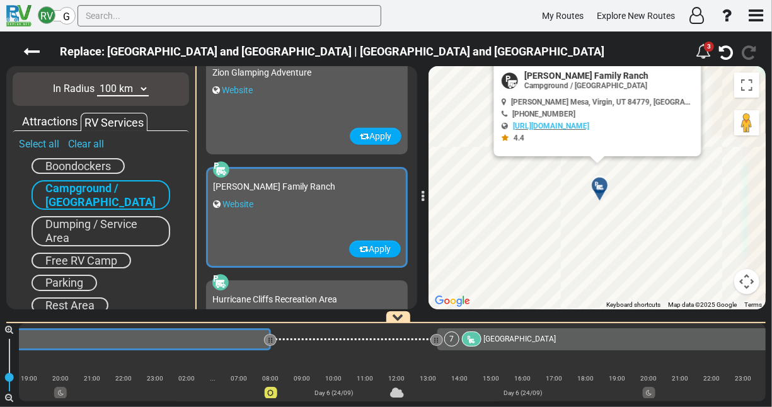
drag, startPoint x: 210, startPoint y: 184, endPoint x: 244, endPoint y: 222, distance: 51.3
click at [244, 222] on div "Zion Wright Family Ranch Website" at bounding box center [307, 207] width 188 height 67
